Goal: Transaction & Acquisition: Purchase product/service

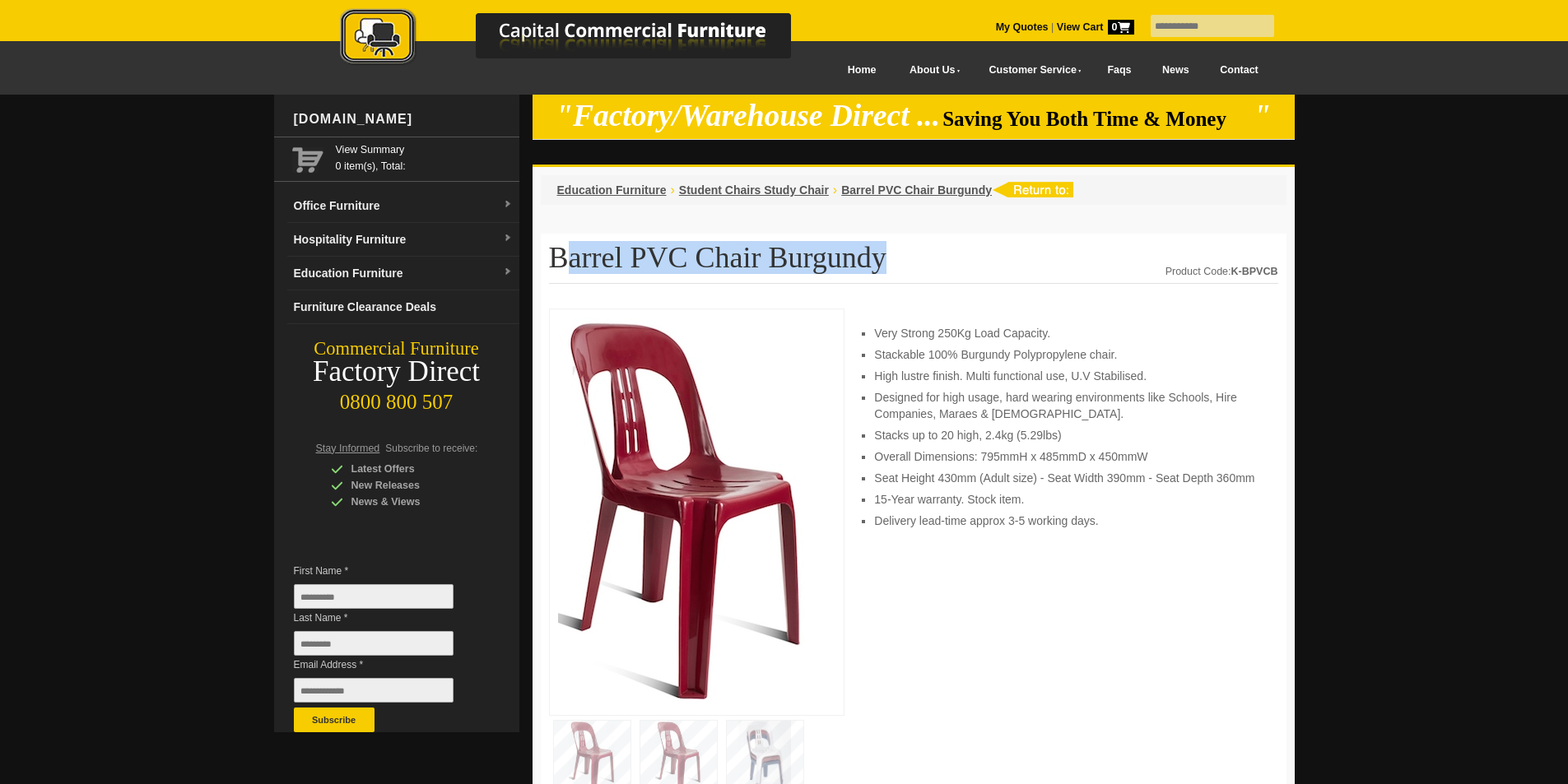
click at [565, 259] on h1 "Barrel PVC Chair Burgundy" at bounding box center [913, 262] width 729 height 42
click at [750, 265] on h1 "Barrel PVC Chair Burgundy" at bounding box center [913, 262] width 729 height 42
click at [735, 263] on h1 "Barrel PVC Chair Burgundy" at bounding box center [913, 262] width 729 height 42
drag, startPoint x: 732, startPoint y: 257, endPoint x: 533, endPoint y: 259, distance: 199.0
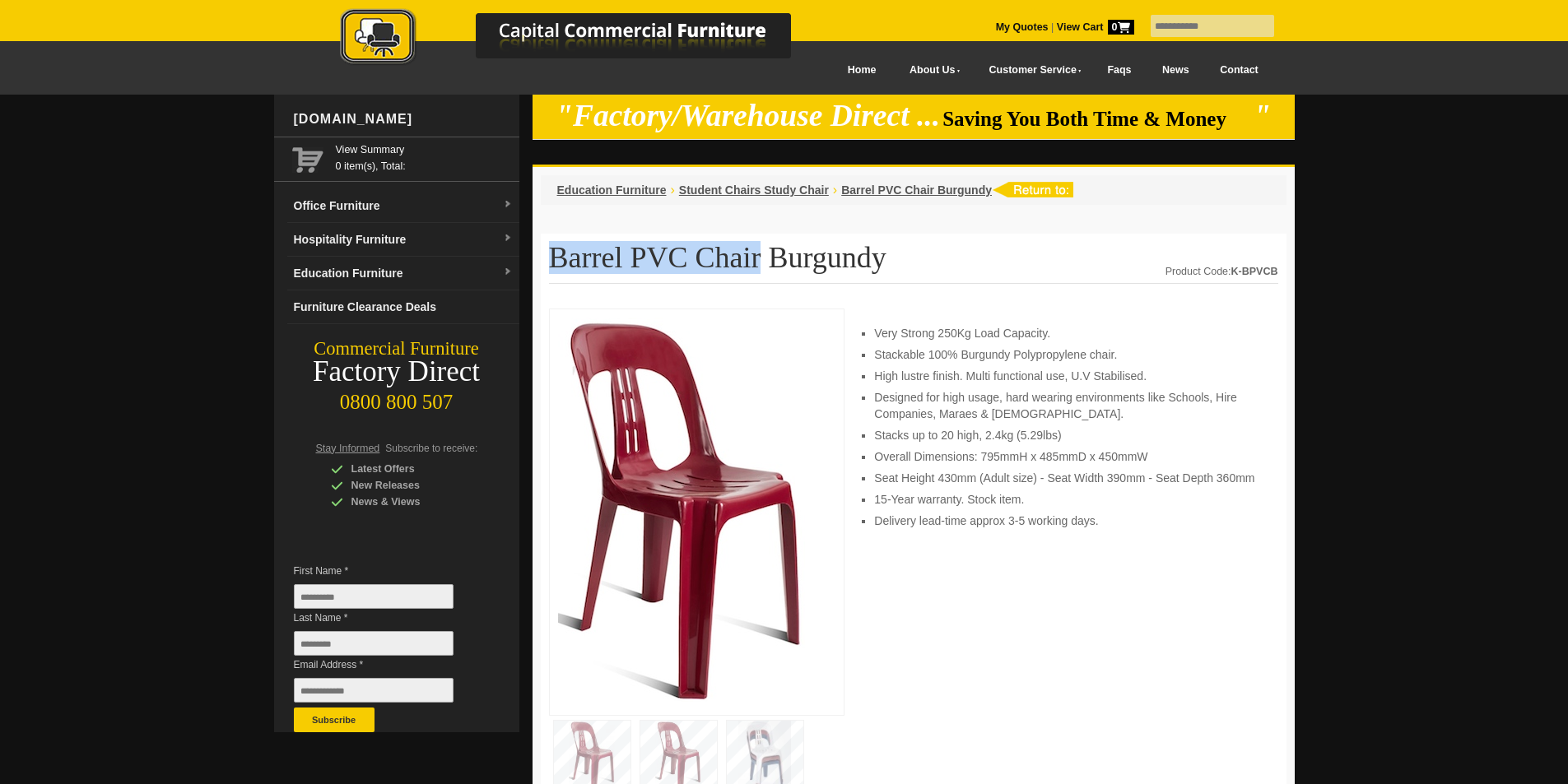
copy h1 "Barrel PVC Chair"
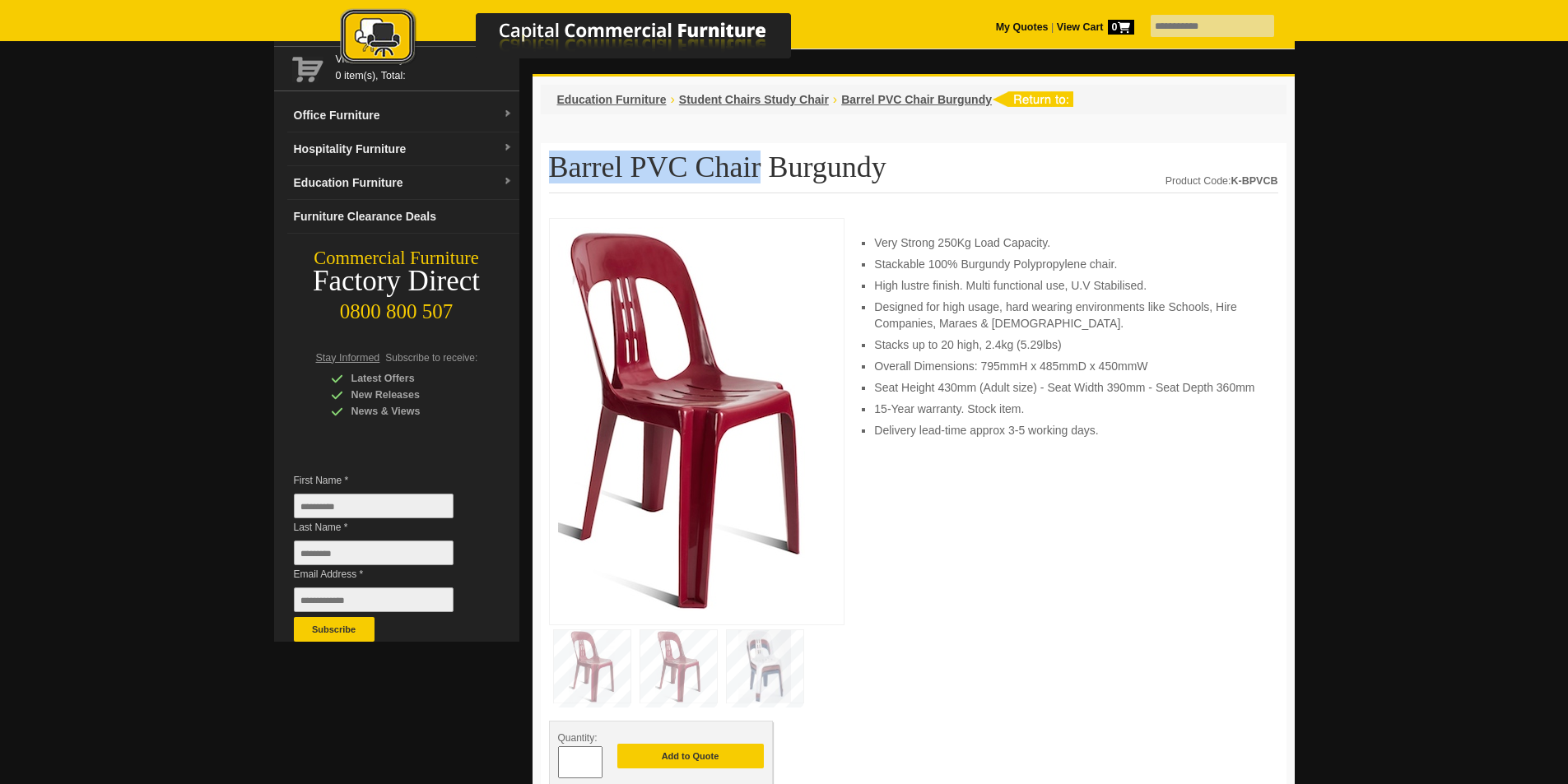
scroll to position [329, 0]
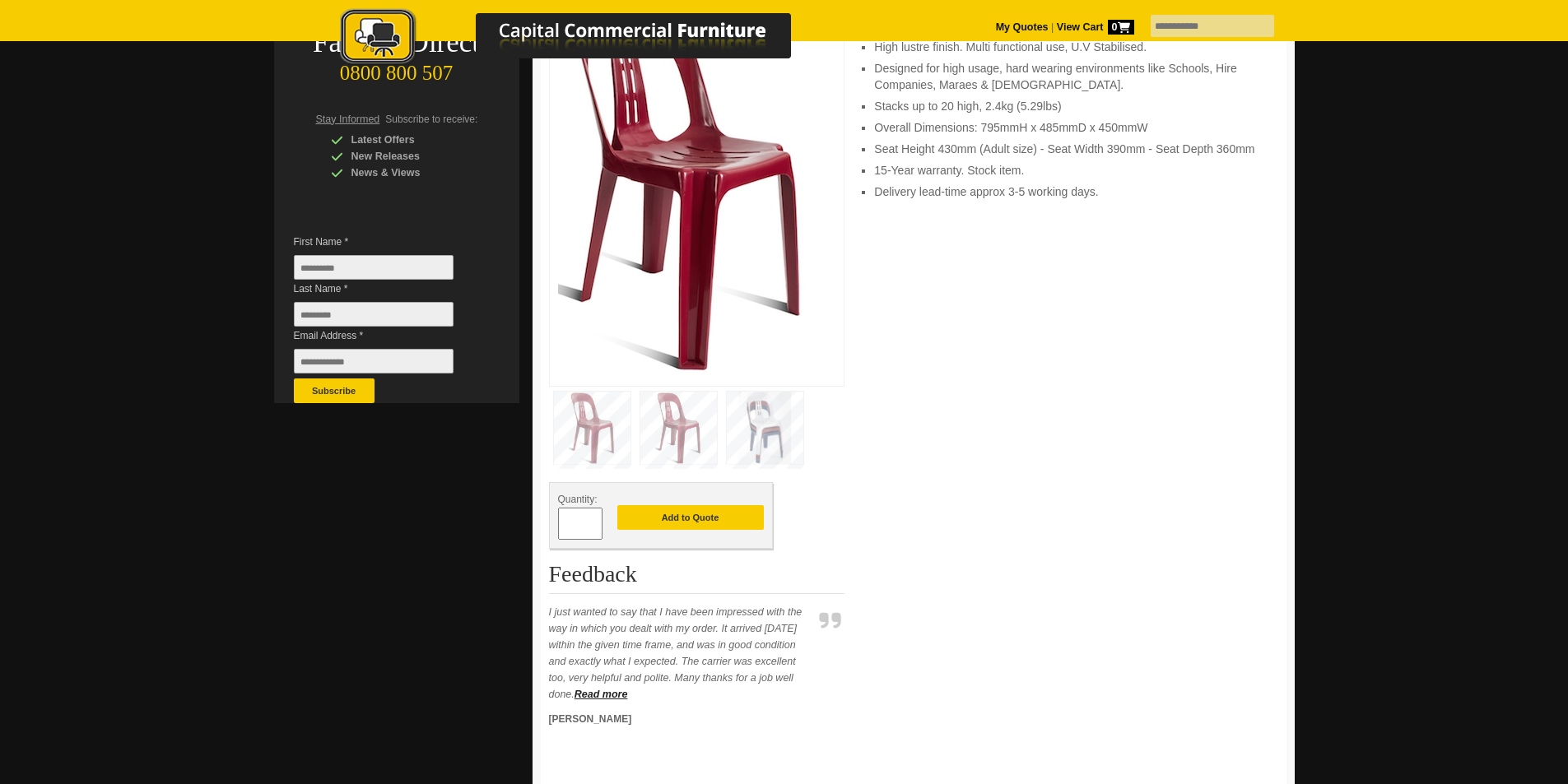
click at [1031, 464] on div "Very Strong 250Kg Load Capacity. Stackable 100% Burgundy Polypropylene chair. H…" at bounding box center [1067, 357] width 420 height 756
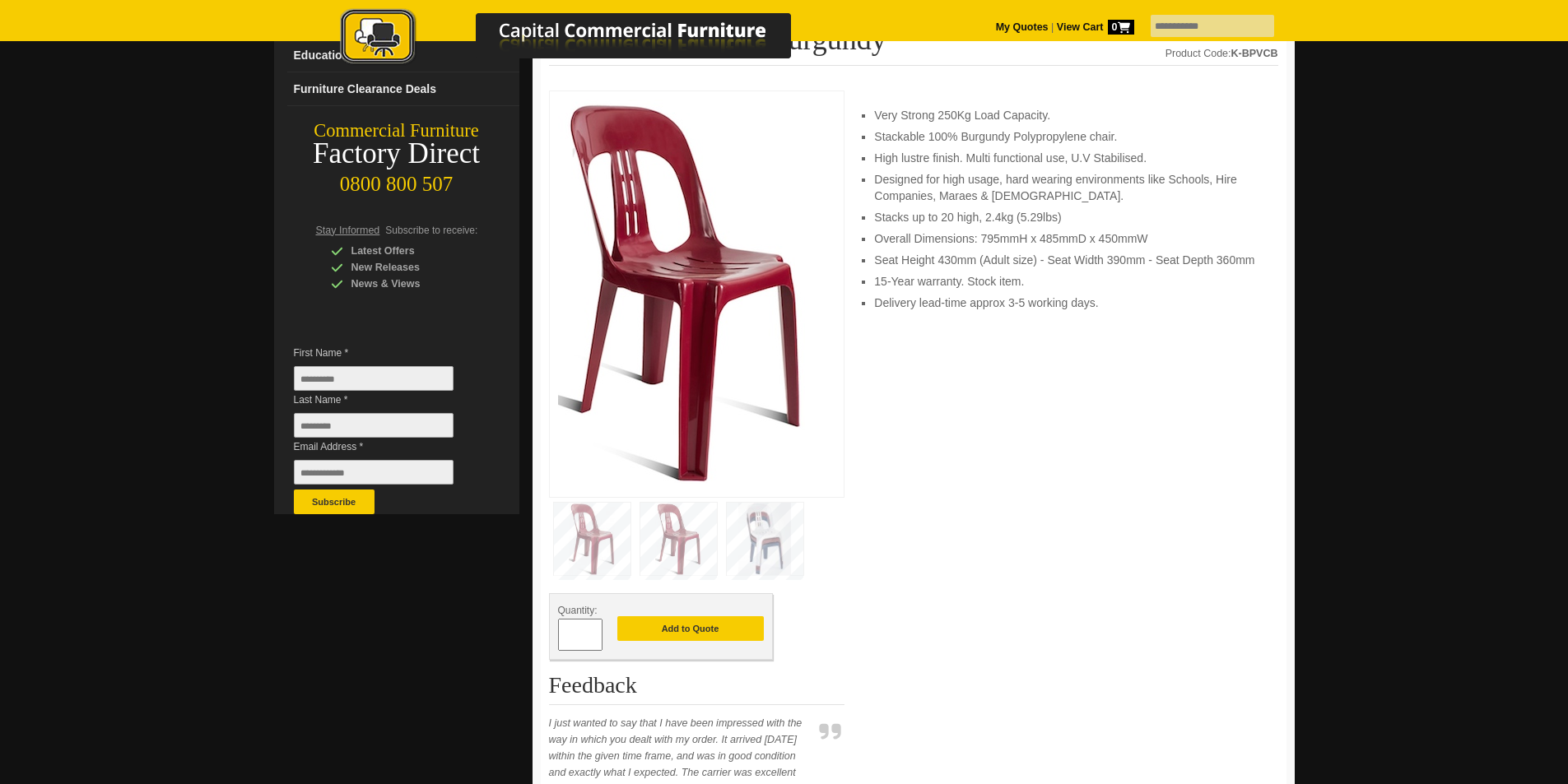
scroll to position [247, 0]
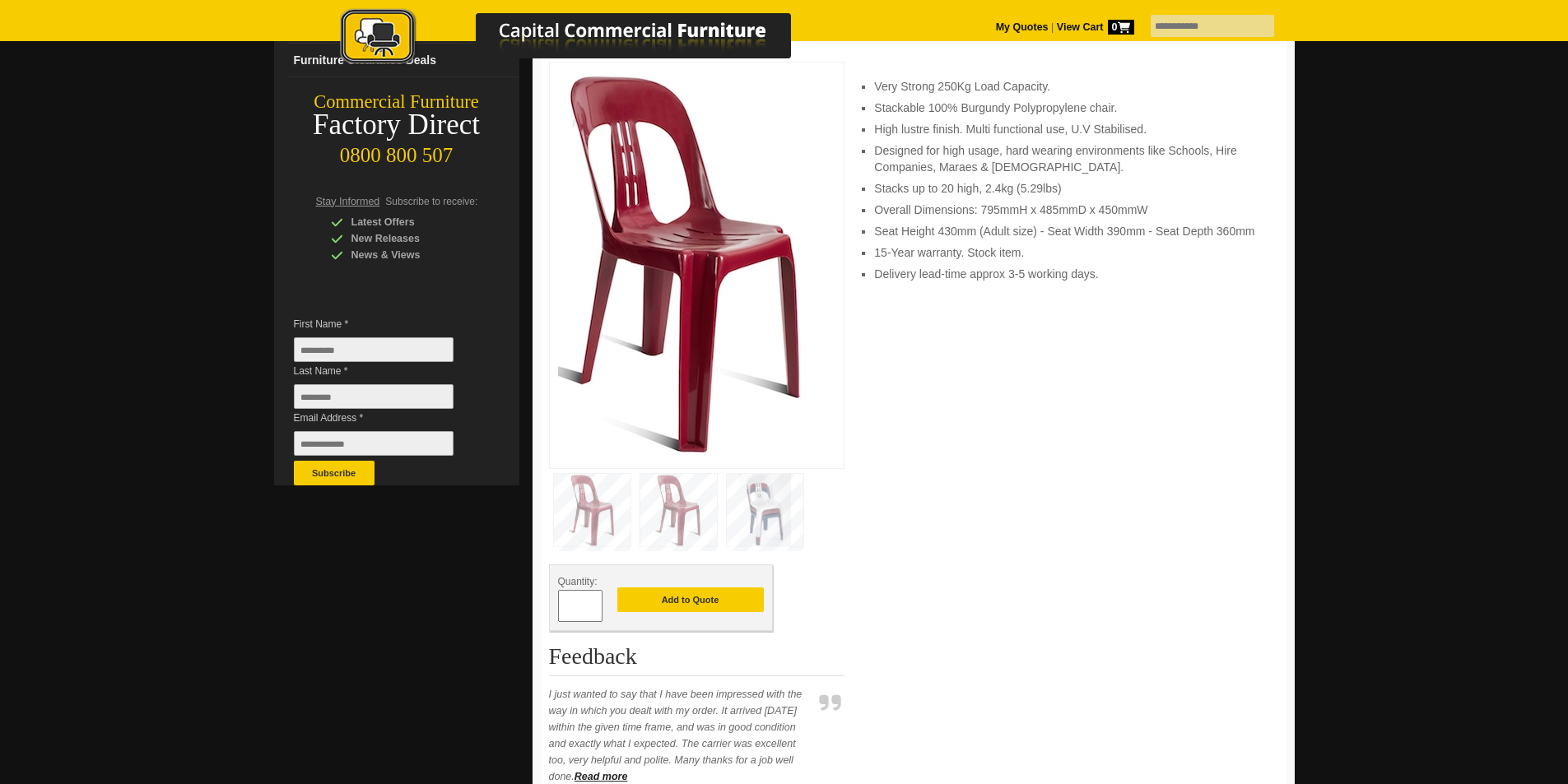
click at [763, 496] on img at bounding box center [764, 509] width 76 height 72
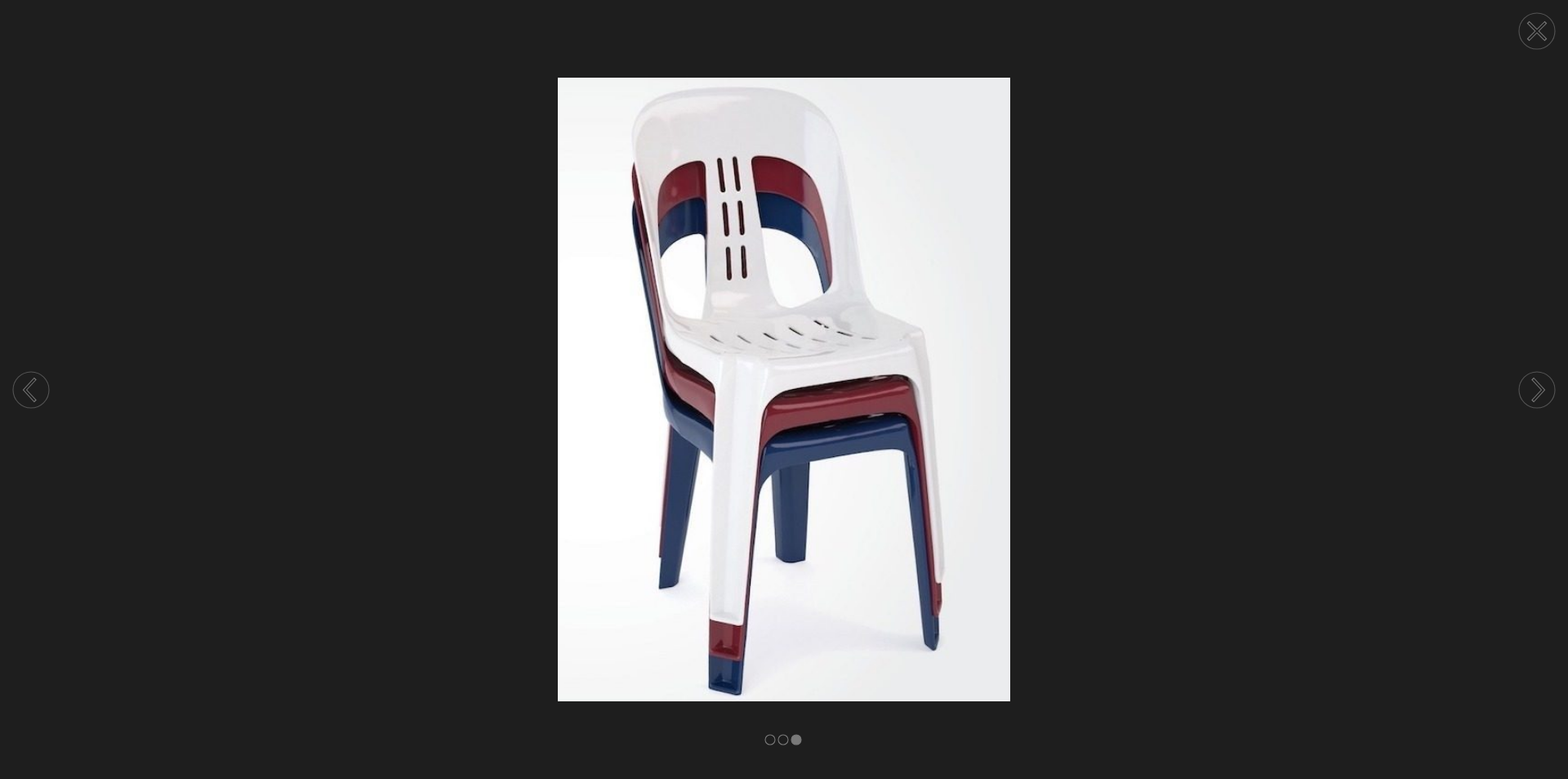
click at [332, 107] on img at bounding box center [784, 389] width 1568 height 622
